Goal: Task Accomplishment & Management: Manage account settings

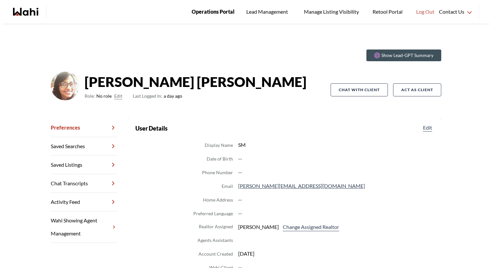
click at [208, 8] on span "Operations Portal" at bounding box center [213, 11] width 43 height 8
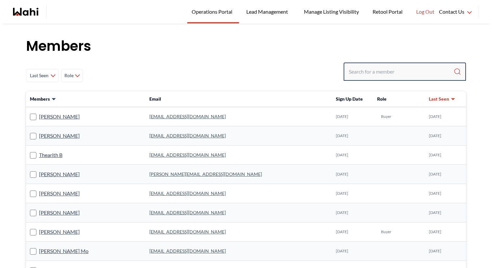
click at [361, 68] on input "Search input" at bounding box center [401, 72] width 105 height 12
paste input "[EMAIL_ADDRESS][DOMAIN_NAME]"
type input "[EMAIL_ADDRESS][DOMAIN_NAME]"
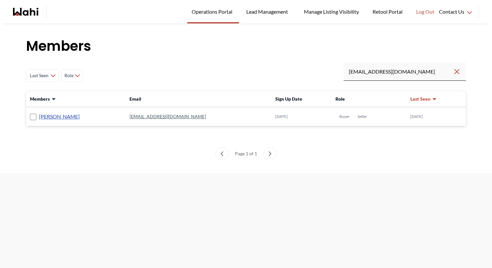
click at [53, 117] on link "Kali Mason" at bounding box center [59, 116] width 41 height 8
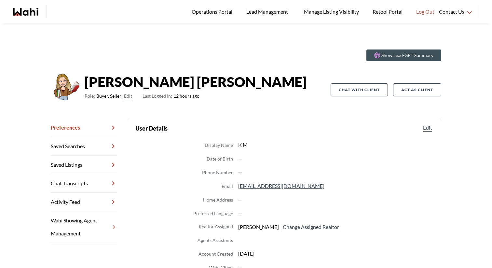
click at [128, 97] on button "Edit" at bounding box center [128, 96] width 8 height 8
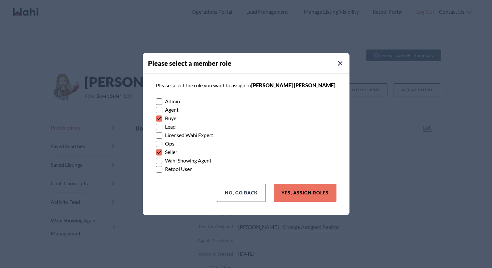
click at [162, 152] on rect at bounding box center [159, 152] width 6 height 6
click at [156, 152] on input "Seller" at bounding box center [156, 150] width 0 height 4
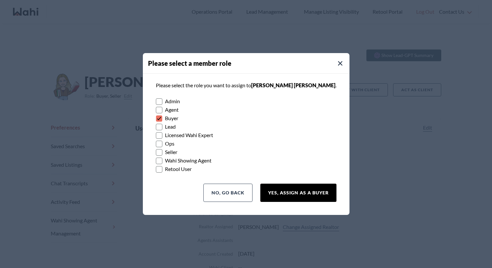
click at [299, 191] on button "Yes, Assign as a Buyer" at bounding box center [298, 192] width 76 height 18
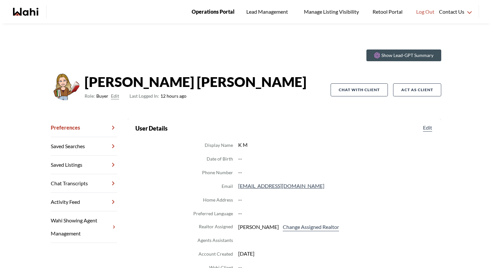
click at [217, 12] on span "Operations Portal" at bounding box center [213, 11] width 43 height 8
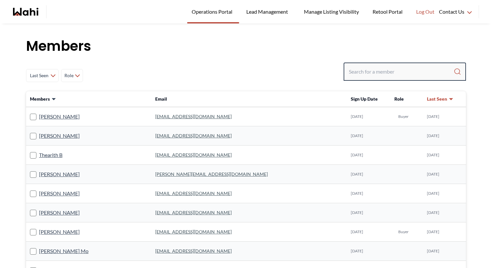
click at [360, 70] on input "Search input" at bounding box center [401, 72] width 105 height 12
type input "ib.dandach@gmail.com"
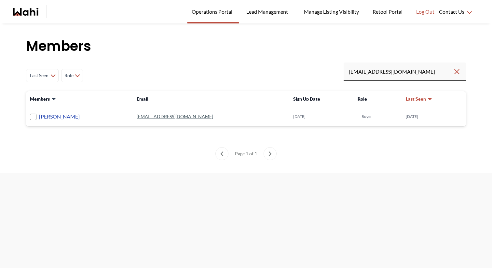
click at [52, 120] on link "Ibrahim Dandach" at bounding box center [59, 116] width 41 height 8
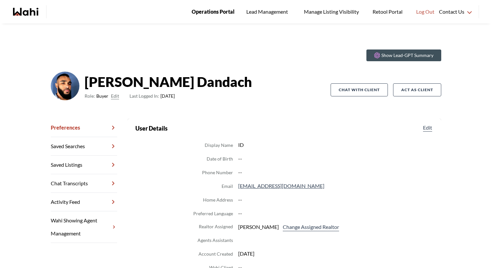
click at [222, 8] on span "Operations Portal" at bounding box center [213, 11] width 43 height 8
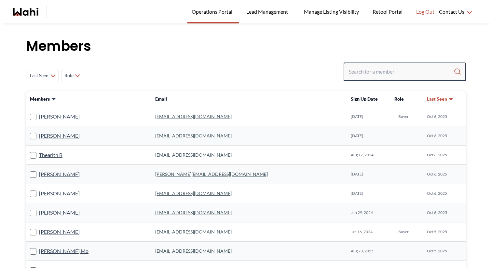
click at [363, 69] on input "Search input" at bounding box center [401, 72] width 105 height 12
type input "[PERSON_NAME]"
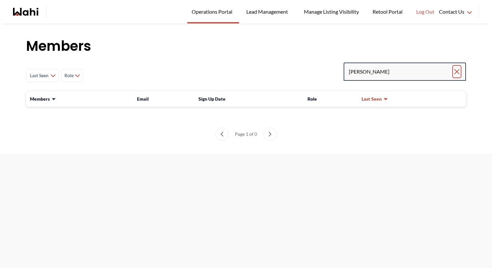
click at [459, 72] on icon "Clear search" at bounding box center [457, 72] width 8 height 8
click at [388, 71] on input "Search input" at bounding box center [401, 72] width 105 height 12
paste input "[EMAIL_ADDRESS][DOMAIN_NAME]"
type input "[EMAIL_ADDRESS][DOMAIN_NAME]"
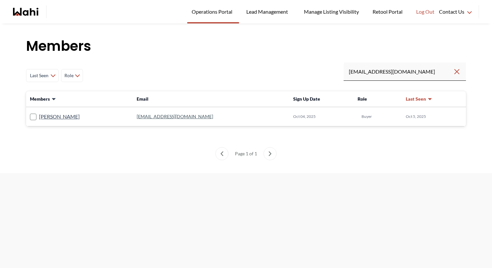
click at [34, 112] on td "[PERSON_NAME]" at bounding box center [79, 116] width 107 height 19
click at [43, 112] on link "[PERSON_NAME]" at bounding box center [59, 116] width 41 height 8
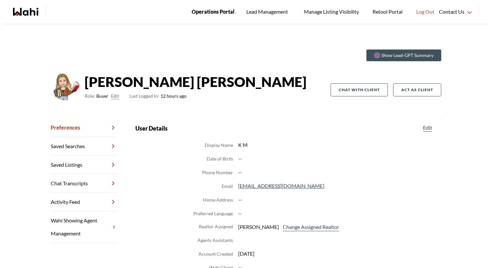
click at [211, 7] on link "Operations Portal" at bounding box center [213, 11] width 52 height 23
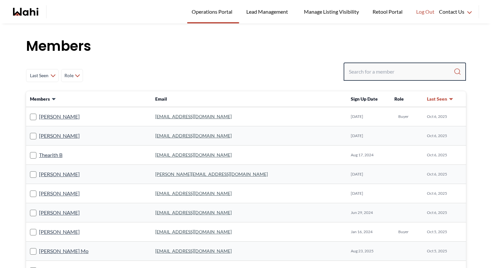
click at [382, 73] on input "Search input" at bounding box center [401, 72] width 105 height 12
type input "a"
type input "laura mcrobbie"
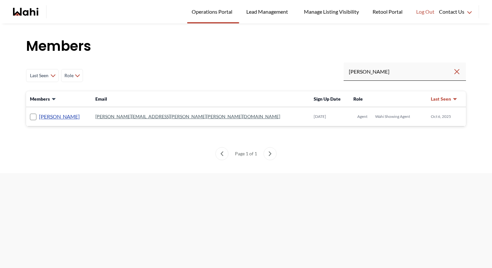
click at [72, 119] on link "[PERSON_NAME]" at bounding box center [59, 116] width 41 height 8
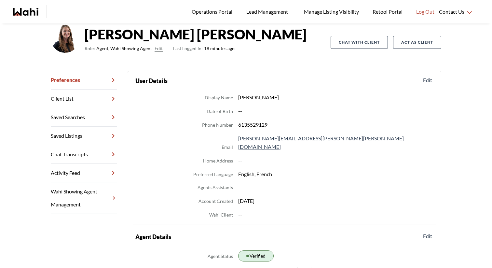
scroll to position [25, 0]
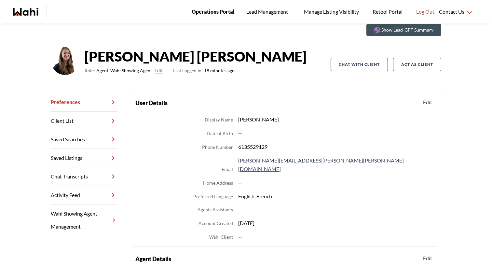
click at [231, 14] on span "Operations Portal" at bounding box center [213, 11] width 43 height 8
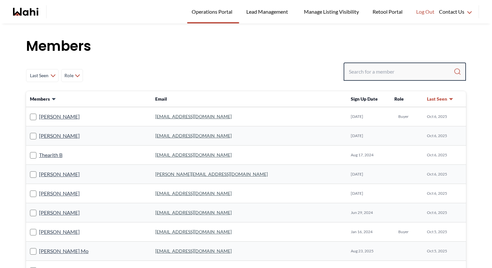
click at [360, 71] on input "Search input" at bounding box center [401, 72] width 105 height 12
paste input "[STREET_ADDRESS][PERSON_NAME]"
type input "[STREET_ADDRESS][PERSON_NAME]"
paste input "[EMAIL_ADDRESS][DOMAIN_NAME]"
type input "[EMAIL_ADDRESS][DOMAIN_NAME]"
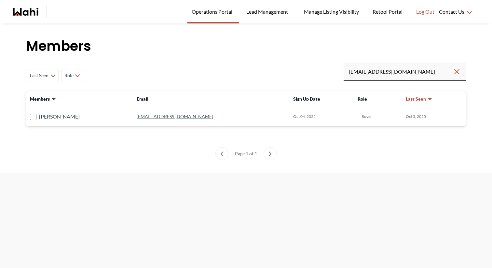
click at [156, 116] on link "[EMAIL_ADDRESS][DOMAIN_NAME]" at bounding box center [175, 116] width 76 height 6
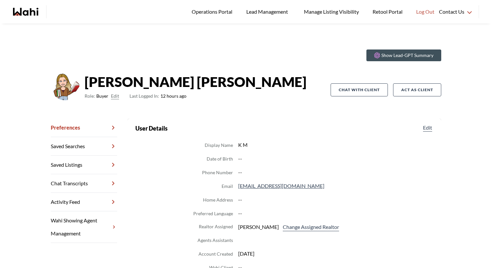
click at [74, 149] on link "Saved Searches" at bounding box center [84, 146] width 66 height 19
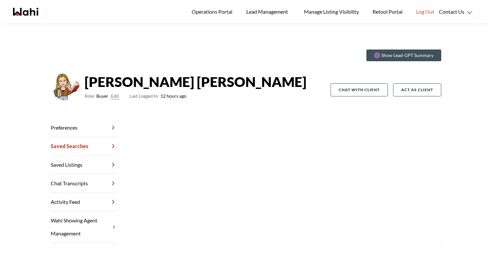
scroll to position [23, 0]
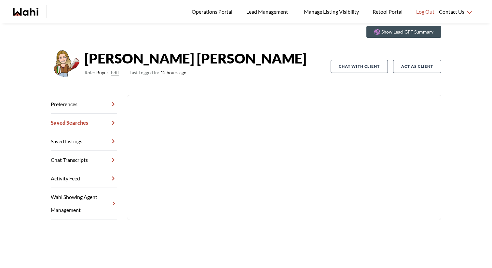
click at [84, 140] on link "Saved Listings" at bounding box center [84, 141] width 66 height 19
click at [101, 162] on link "Chat Transcripts" at bounding box center [84, 160] width 66 height 19
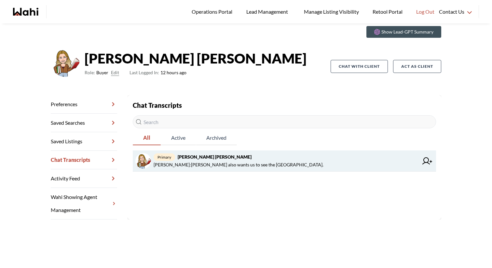
click at [241, 167] on span "Kali Mason : Noah also wants us to see the Wedgewood house." at bounding box center [238, 165] width 170 height 8
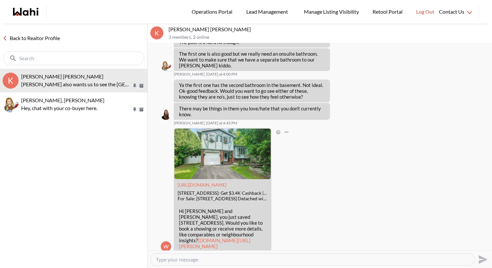
scroll to position [470, 0]
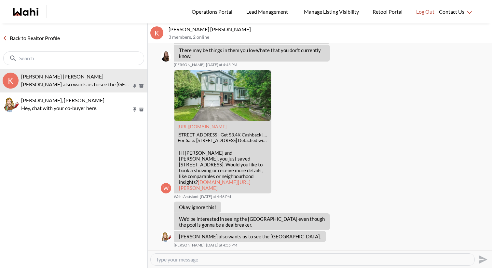
click at [26, 35] on link "Back to Realtor Profile" at bounding box center [31, 38] width 62 height 8
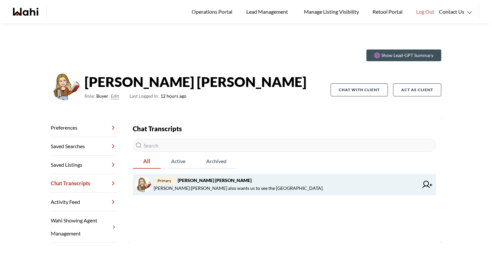
click at [349, 190] on span "Kali Mason : Noah also wants us to see the Wedgewood house." at bounding box center [285, 188] width 265 height 8
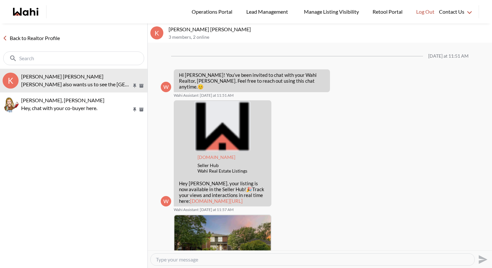
click at [22, 43] on div "Back to Realtor Profile" at bounding box center [73, 45] width 147 height 45
click at [30, 31] on div "Back to Realtor Profile" at bounding box center [73, 45] width 147 height 45
click at [33, 38] on link "Back to Realtor Profile" at bounding box center [31, 38] width 62 height 8
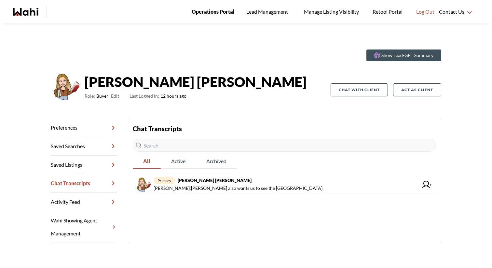
click at [226, 17] on link "Operations Portal" at bounding box center [213, 11] width 52 height 23
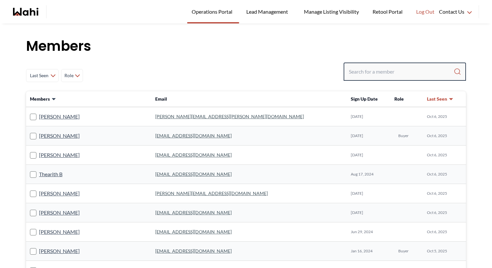
click at [365, 74] on input "Search input" at bounding box center [401, 72] width 105 height 12
type input "ib.dandach"
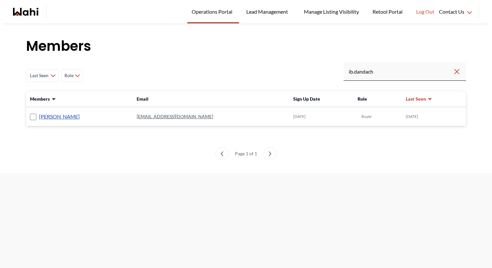
click at [71, 118] on link "Ibrahim Dandach" at bounding box center [59, 116] width 41 height 8
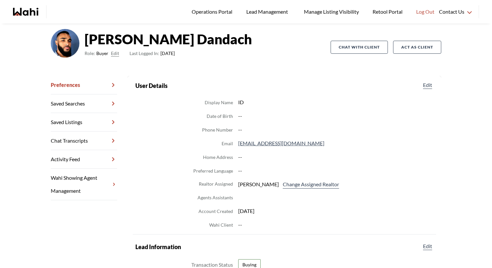
click at [73, 142] on link "Chat Transcripts" at bounding box center [84, 140] width 66 height 19
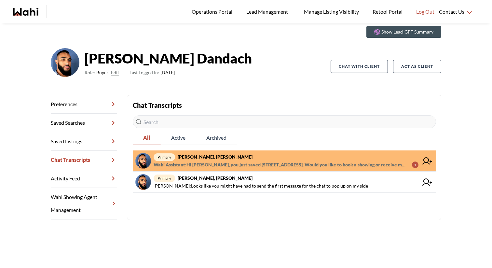
scroll to position [23, 0]
click at [428, 160] on icon at bounding box center [427, 160] width 10 height 7
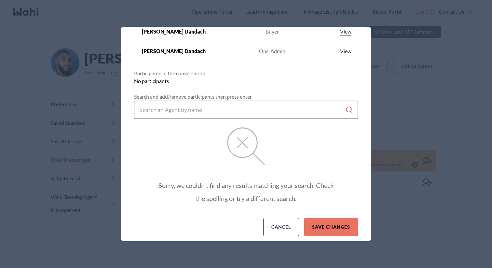
scroll to position [0, 0]
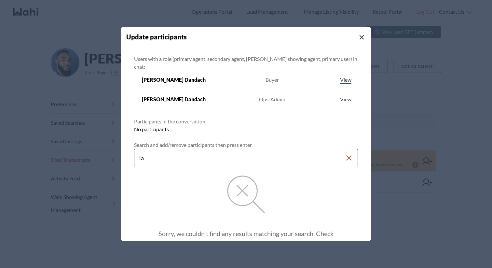
type input "l"
type input "greg"
click at [359, 35] on icon "Close Modal" at bounding box center [361, 37] width 5 height 5
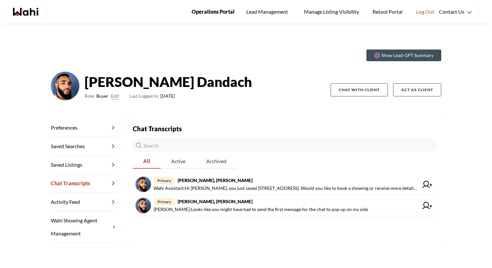
click at [219, 8] on span "Operations Portal" at bounding box center [213, 11] width 43 height 8
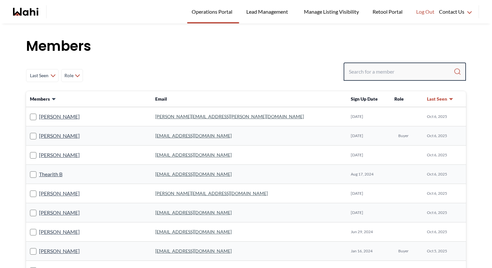
click at [373, 70] on input "Search input" at bounding box center [401, 72] width 105 height 12
type input "µ"
type input "michelle"
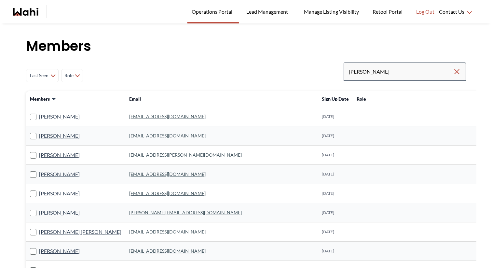
click at [460, 76] on div "michelle" at bounding box center [404, 71] width 122 height 18
click at [457, 73] on icon "Clear search" at bounding box center [456, 71] width 5 height 5
click at [381, 71] on input "Search input" at bounding box center [401, 72] width 105 height 12
type input "ib.danda"
click at [452, 73] on input "ib.danda" at bounding box center [401, 72] width 104 height 12
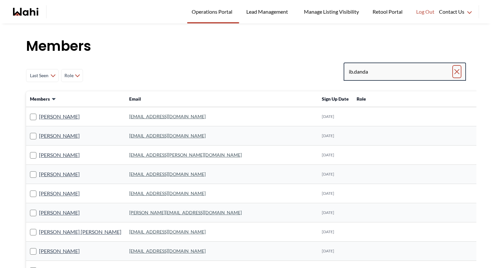
click at [456, 73] on icon "Clear search" at bounding box center [457, 72] width 8 height 8
click at [432, 73] on input "Search input" at bounding box center [401, 72] width 105 height 12
type input "kari"
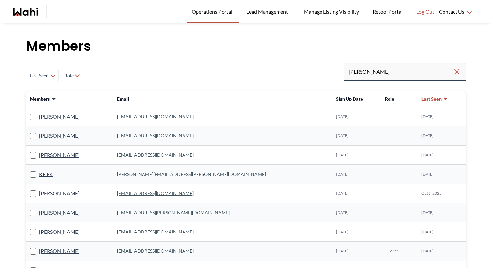
click at [462, 73] on div "kari" at bounding box center [404, 71] width 122 height 18
click at [461, 73] on div "kari" at bounding box center [404, 71] width 122 height 18
click at [457, 73] on icon "Clear search" at bounding box center [456, 71] width 5 height 5
click at [420, 72] on input "Search input" at bounding box center [401, 72] width 105 height 12
paste input "[EMAIL_ADDRESS][DOMAIN_NAME]"
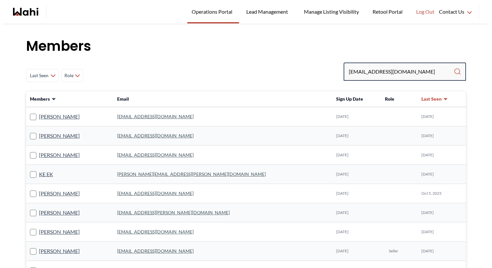
type input "[EMAIL_ADDRESS][DOMAIN_NAME]"
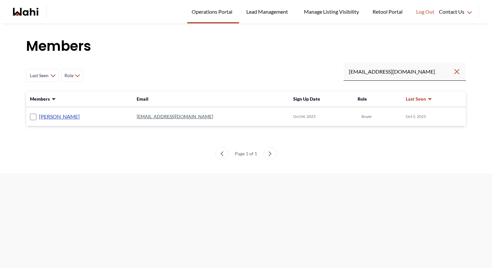
click at [52, 115] on link "[PERSON_NAME]" at bounding box center [59, 116] width 41 height 8
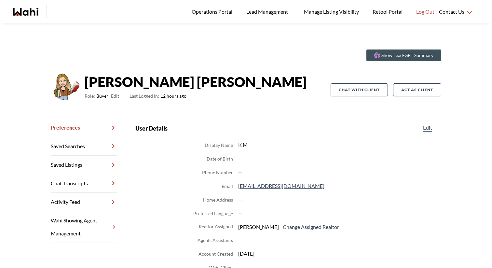
click at [89, 182] on link "Chat Transcripts" at bounding box center [84, 183] width 66 height 19
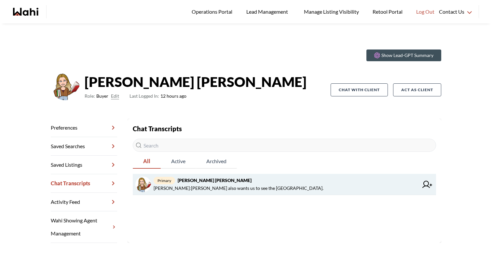
click at [239, 186] on span "Kali Mason : Noah also wants us to see the Wedgewood house." at bounding box center [238, 188] width 170 height 8
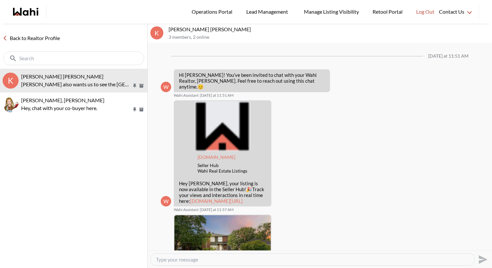
scroll to position [470, 0]
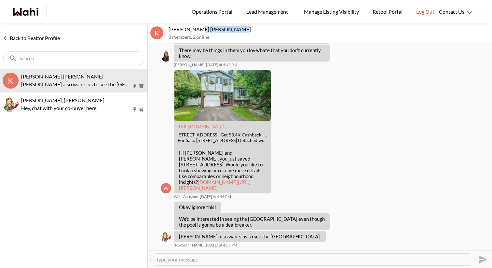
drag, startPoint x: 195, startPoint y: 30, endPoint x: 230, endPoint y: 28, distance: 35.1
click at [230, 28] on p "Kali Mason, Noah Steinberg, Laura" at bounding box center [328, 29] width 321 height 7
copy p "[PERSON_NAME]"
click at [18, 35] on link "Back to Realtor Profile" at bounding box center [31, 38] width 62 height 8
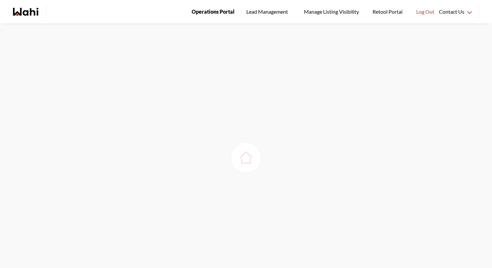
click at [193, 5] on link "Operations Portal" at bounding box center [213, 11] width 52 height 23
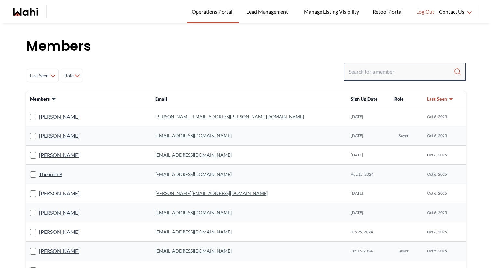
click at [372, 71] on input "Search input" at bounding box center [401, 72] width 105 height 12
paste input "[PERSON_NAME]"
type input "[PERSON_NAME]"
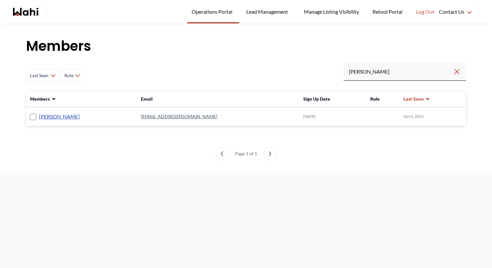
click at [69, 115] on link "[PERSON_NAME]" at bounding box center [59, 116] width 41 height 8
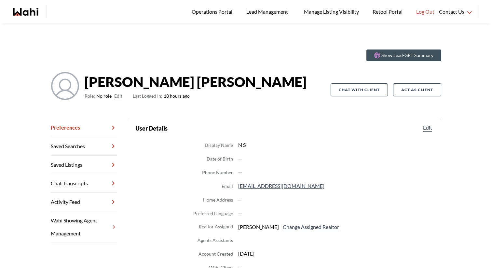
click at [116, 95] on button "Edit" at bounding box center [118, 96] width 8 height 8
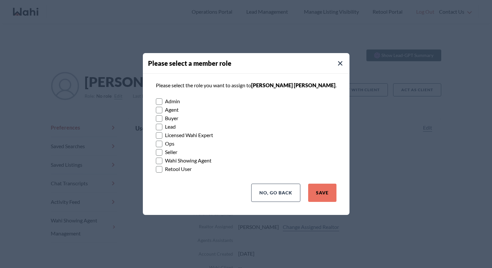
click at [179, 118] on label "Buyer" at bounding box center [246, 118] width 180 height 8
click at [156, 118] on input "Buyer" at bounding box center [156, 116] width 0 height 4
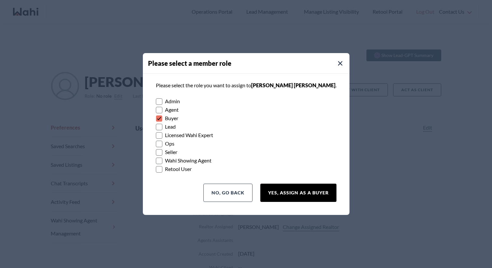
click at [301, 198] on button "Yes, Assign as a Buyer" at bounding box center [298, 192] width 76 height 18
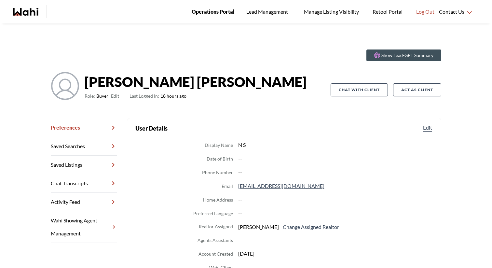
click at [195, 11] on span "Operations Portal" at bounding box center [213, 11] width 43 height 8
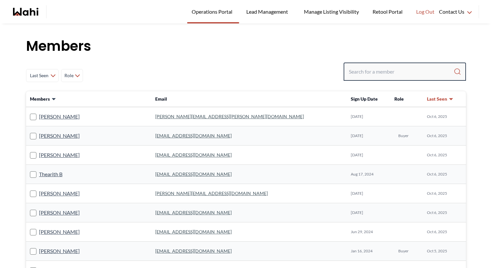
click at [358, 71] on input "Search input" at bounding box center [401, 72] width 105 height 12
type input "[PERSON_NAME]"
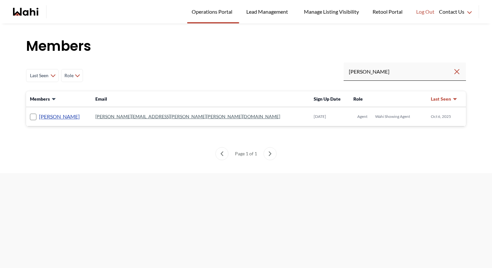
click at [68, 115] on link "[PERSON_NAME]" at bounding box center [59, 116] width 41 height 8
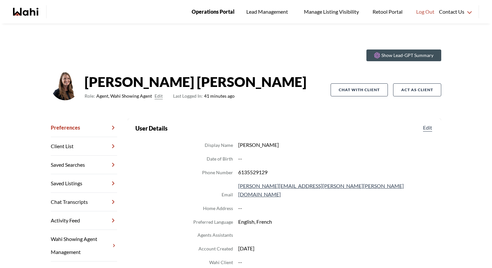
click at [218, 7] on link "Operations Portal" at bounding box center [213, 11] width 52 height 23
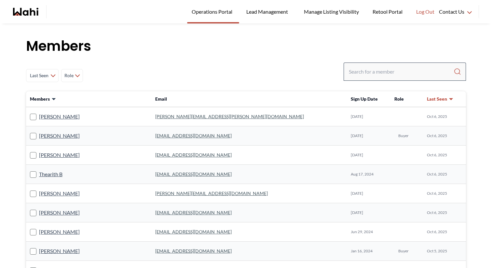
click at [409, 63] on div at bounding box center [404, 71] width 122 height 18
click at [407, 67] on input "Search input" at bounding box center [401, 72] width 105 height 12
type input "lisa crew"
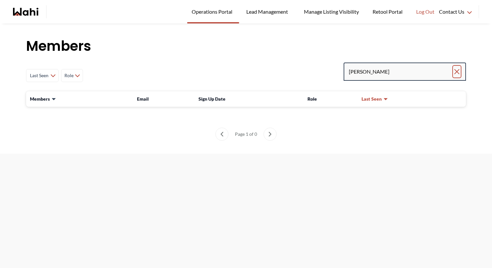
click at [456, 70] on icon "Clear search" at bounding box center [457, 72] width 8 height 8
click at [421, 72] on input "Search input" at bounding box center [401, 72] width 105 height 12
paste input "Lisa.crew@wahi.com"
type input "Lisa.crew@wahi.com"
click at [350, 72] on input "Lisa.crew@wahi.com" at bounding box center [401, 72] width 104 height 12
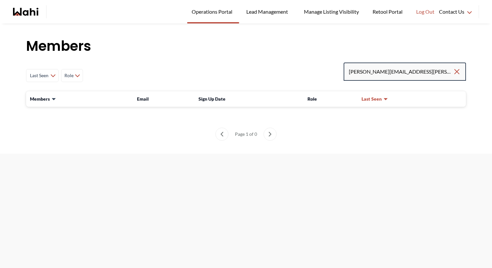
type input "lisa.crew@wahi.com"
click at [349, 73] on input "lisa.crew@wahi.com" at bounding box center [401, 72] width 104 height 12
click at [453, 73] on icon "Clear search" at bounding box center [457, 72] width 8 height 8
click at [451, 73] on input "Search input" at bounding box center [401, 72] width 105 height 12
type input "laura.mcrobbie"
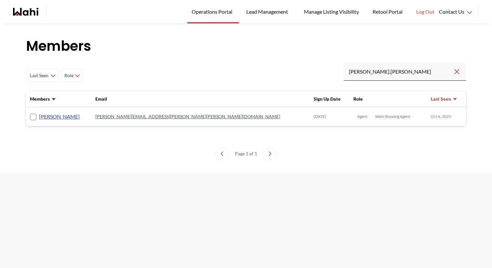
click at [60, 116] on link "Laura McRobbie" at bounding box center [59, 116] width 41 height 8
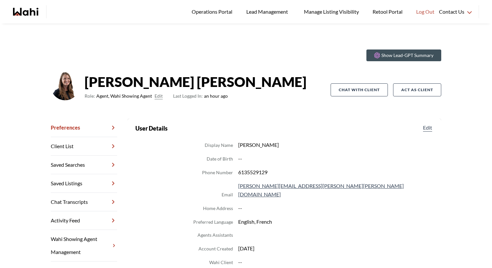
click at [72, 200] on link "Chat Transcripts" at bounding box center [84, 202] width 66 height 19
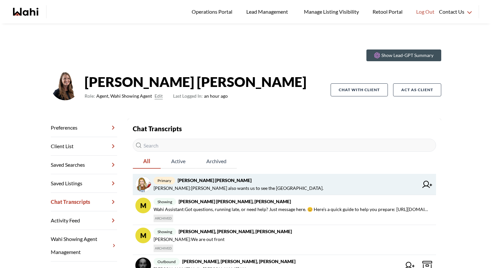
click at [238, 176] on link "primary Kali Mason, Noah Steinberg, Laura Kali Mason : Noah also wants us to se…" at bounding box center [284, 184] width 303 height 21
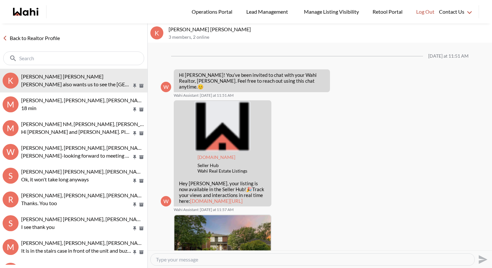
scroll to position [470, 0]
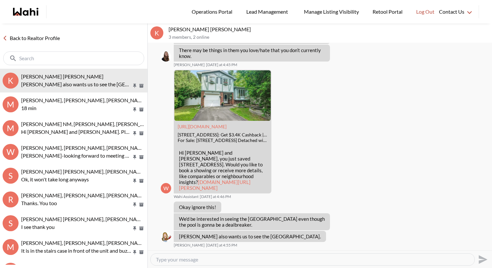
click at [19, 37] on link "Back to Realtor Profile" at bounding box center [31, 38] width 62 height 8
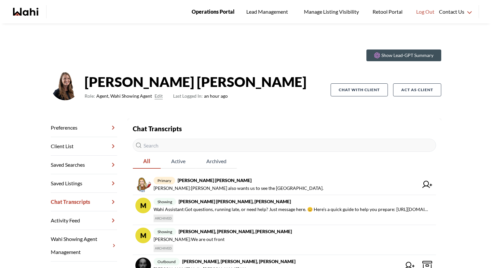
click at [199, 13] on span "Operations Portal" at bounding box center [213, 11] width 43 height 8
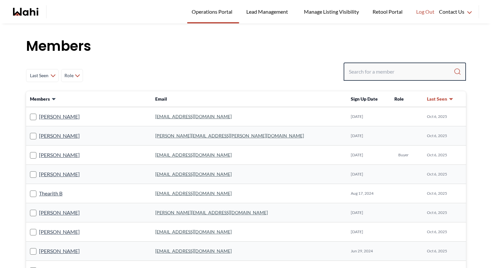
click at [390, 68] on input "Search input" at bounding box center [401, 72] width 105 height 12
type input "[PERSON_NAME].crew"
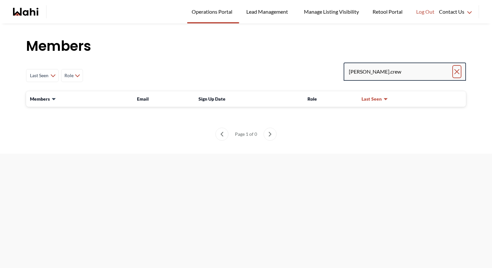
click at [458, 73] on icon "Clear search" at bounding box center [456, 71] width 5 height 5
click at [412, 72] on input "Search input" at bounding box center [401, 72] width 105 height 12
type input "ashish"
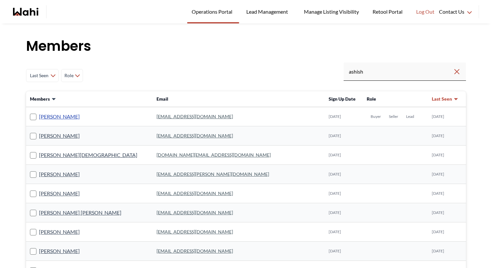
click at [56, 117] on link "[PERSON_NAME]" at bounding box center [59, 116] width 41 height 8
